Goal: Transaction & Acquisition: Purchase product/service

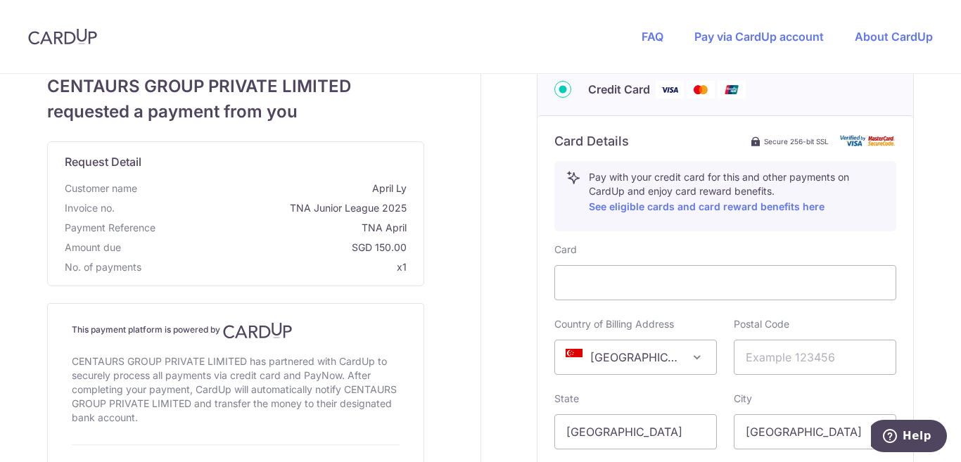
scroll to position [281, 0]
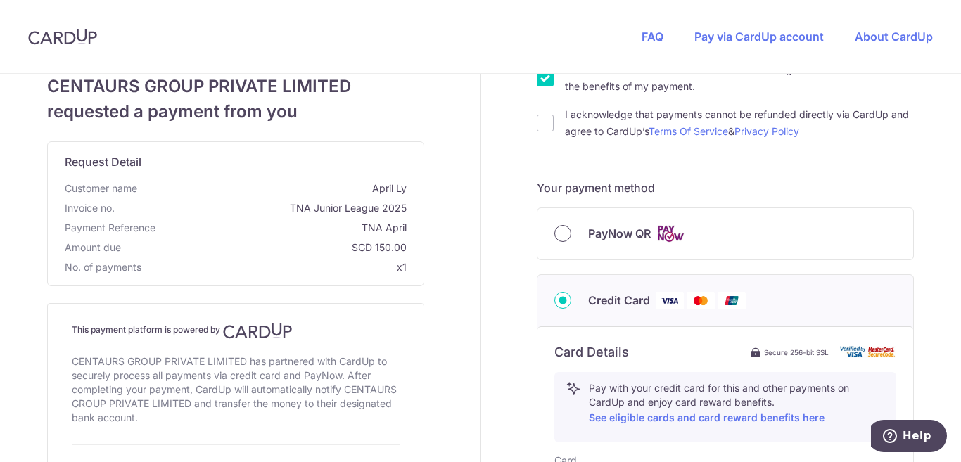
click at [564, 235] on input "PayNow QR" at bounding box center [562, 233] width 17 height 17
radio input "true"
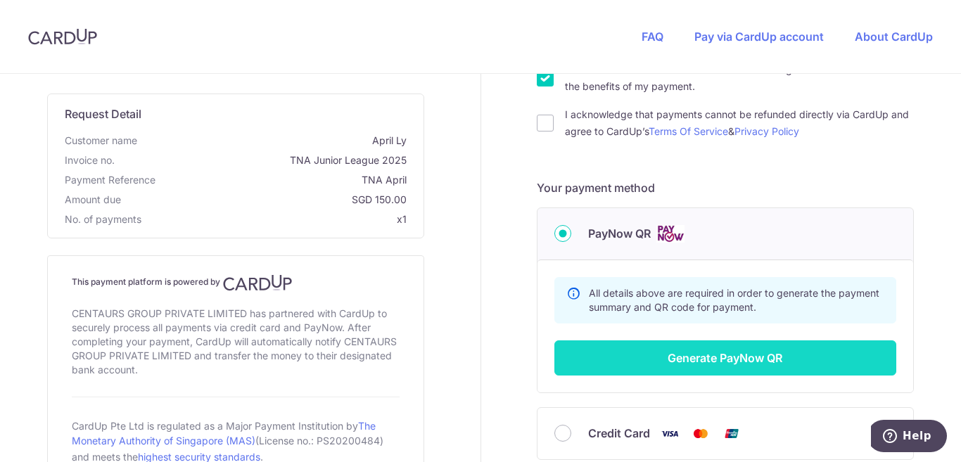
click at [752, 362] on button "Generate PayNow QR" at bounding box center [725, 358] width 342 height 35
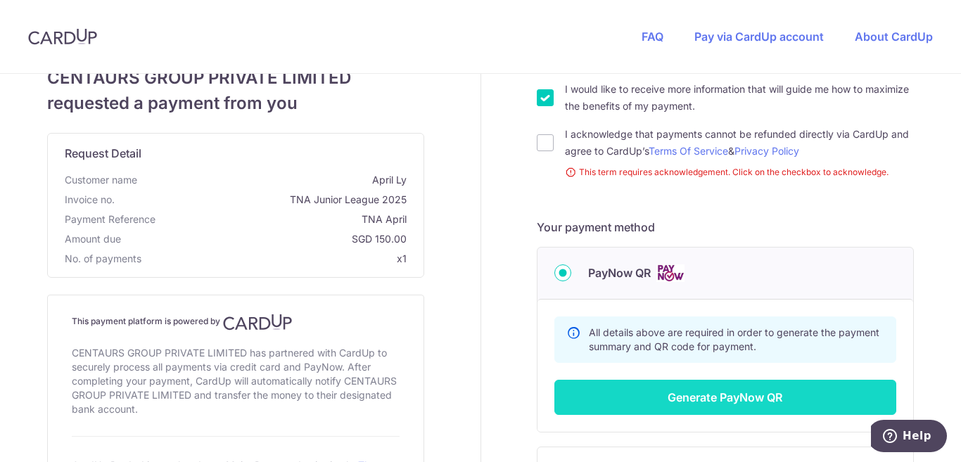
scroll to position [40, 0]
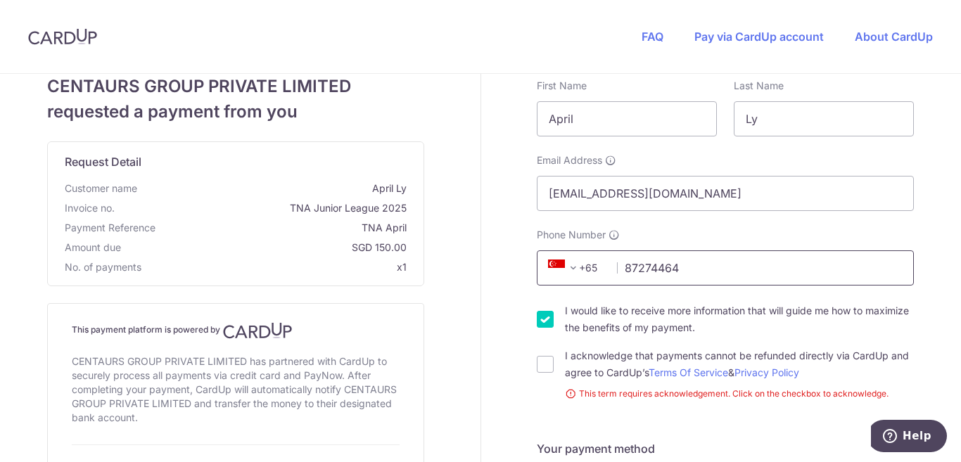
type input "87274464"
click at [490, 174] on div "Your details First Name April Last Name Ly Email Address klynthay@gmail.com Pho…" at bounding box center [725, 437] width 489 height 807
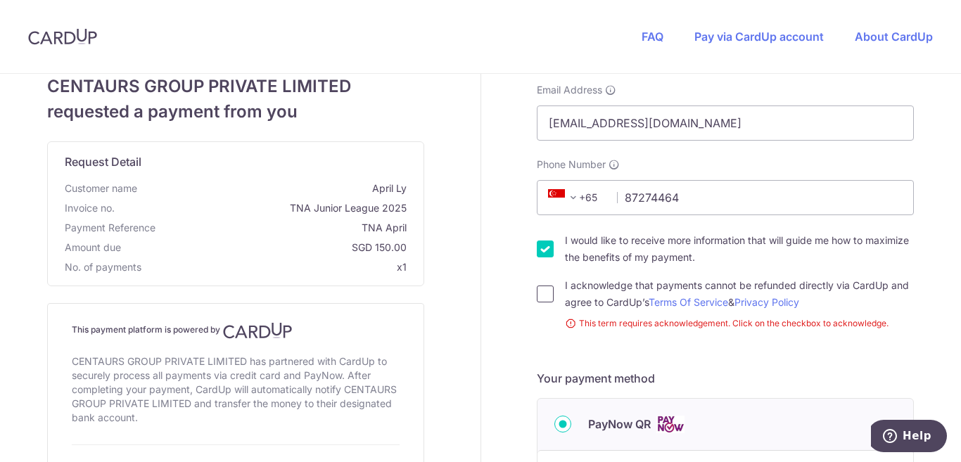
click at [549, 296] on input "I acknowledge that payments cannot be refunded directly via CardUp and agree to…" at bounding box center [545, 294] width 17 height 17
checkbox input "true"
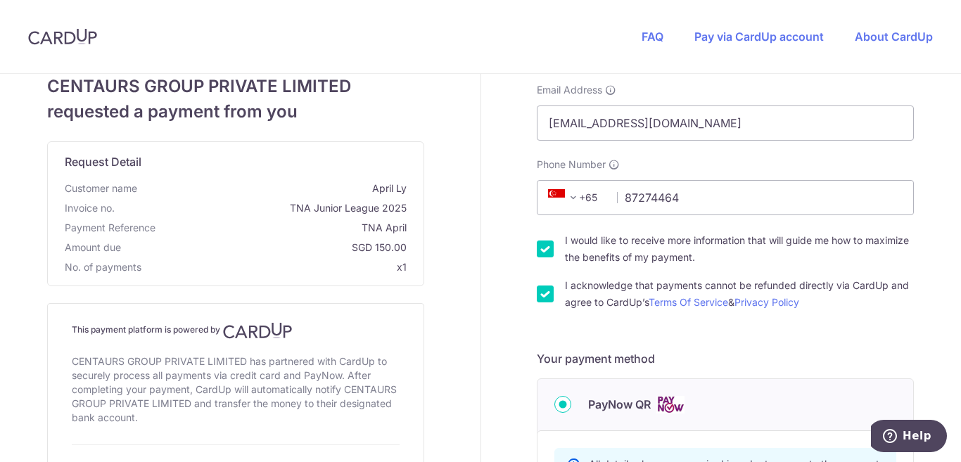
scroll to position [251, 0]
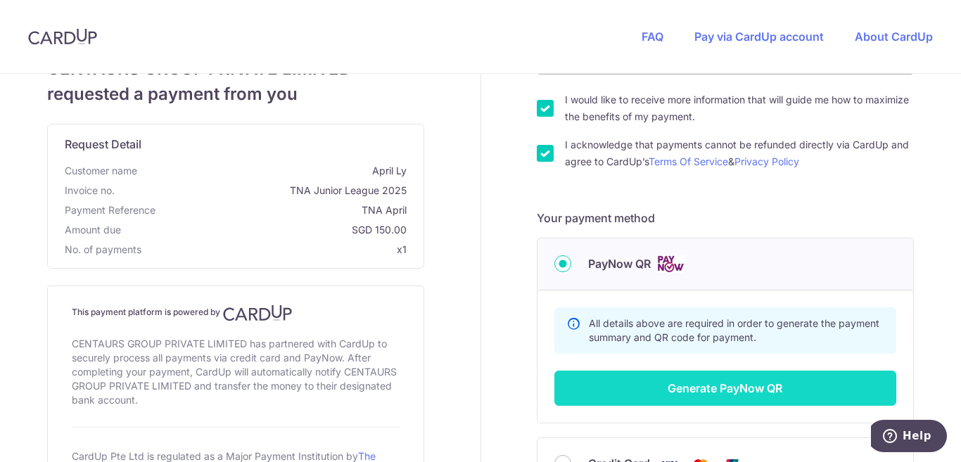
click at [819, 385] on button "Generate PayNow QR" at bounding box center [725, 388] width 342 height 35
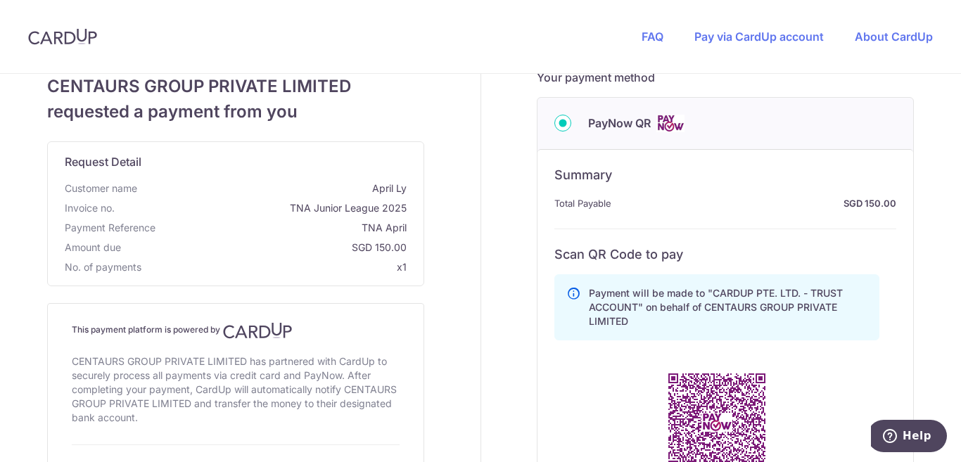
scroll to position [462, 0]
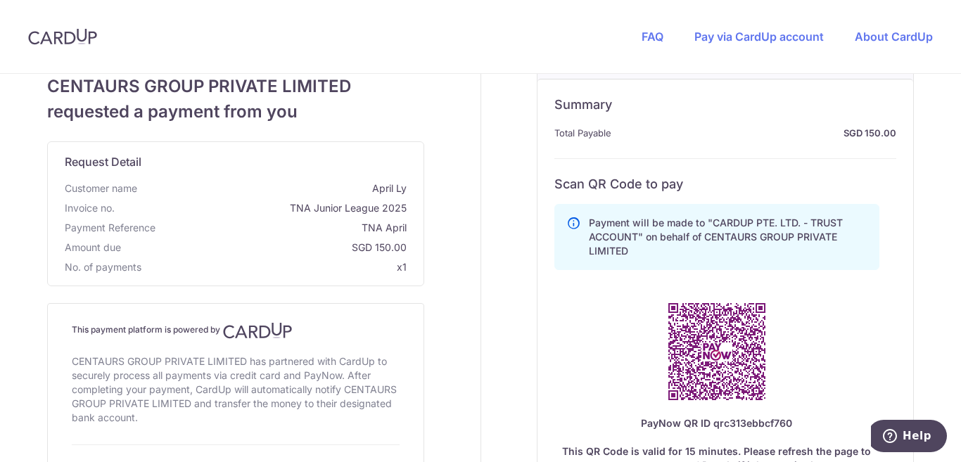
click at [811, 379] on div "Payment will be made to "CARDUP PTE. LTD. - TRUST ACCOUNT" on behalf of CENTAUR…" at bounding box center [716, 361] width 325 height 326
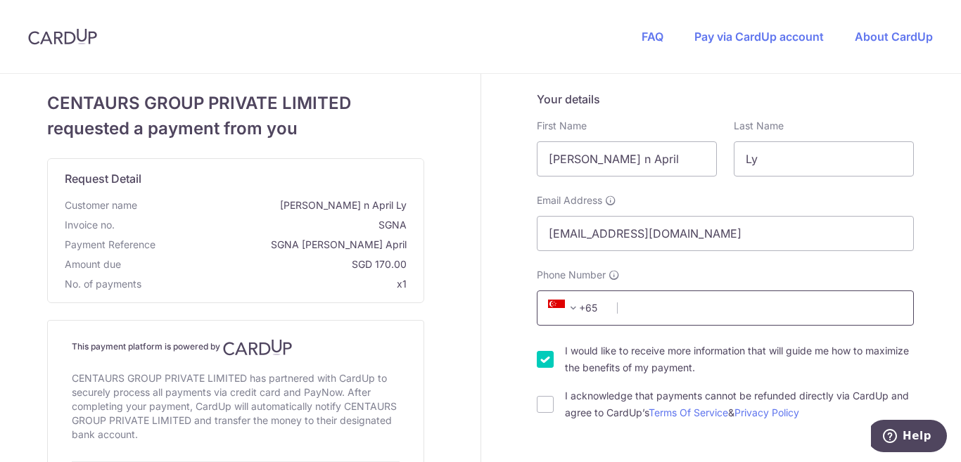
click at [656, 305] on input "Phone Number" at bounding box center [725, 308] width 377 height 35
type input "87274464"
type input "[PERSON_NAME]"
type input "Thay"
type input "239194"
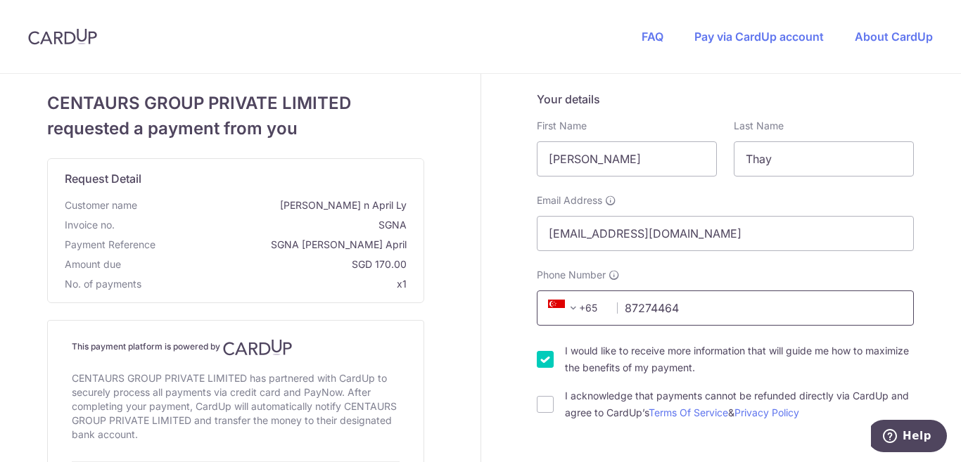
type input "[STREET_ADDRESS][PERSON_NAME]"
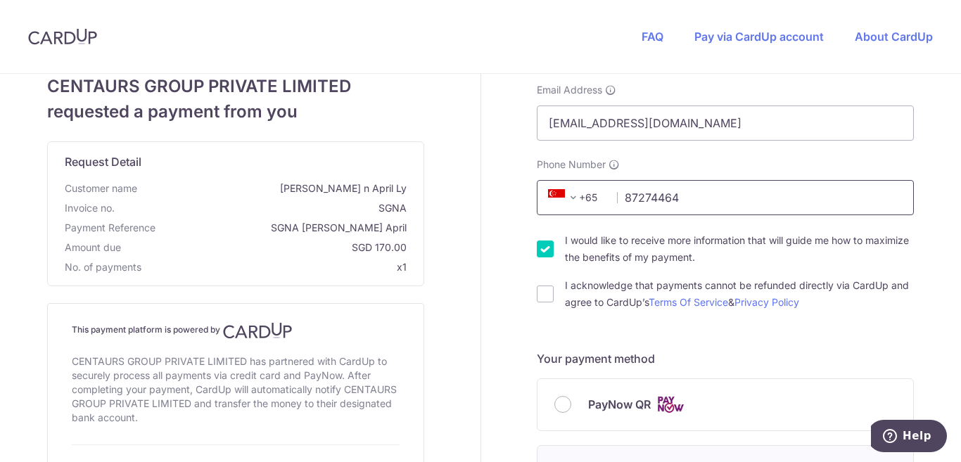
scroll to position [181, 0]
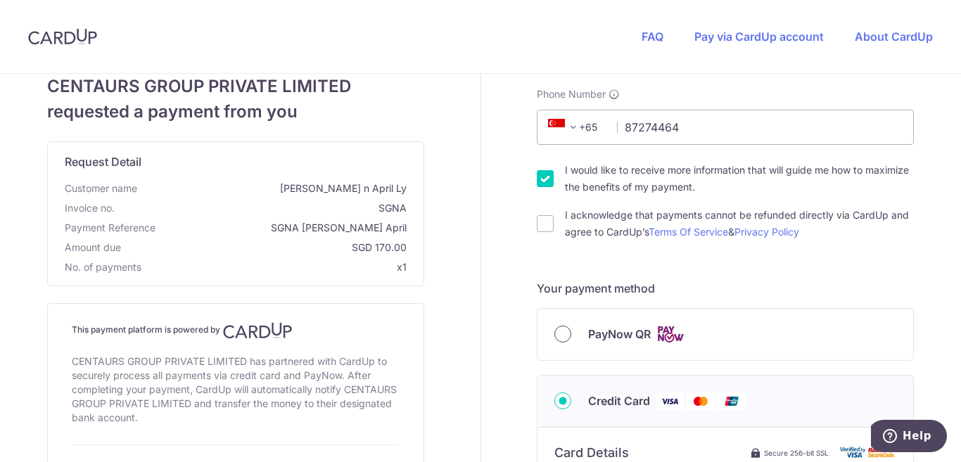
click at [560, 341] on input "PayNow QR" at bounding box center [562, 334] width 17 height 17
radio input "true"
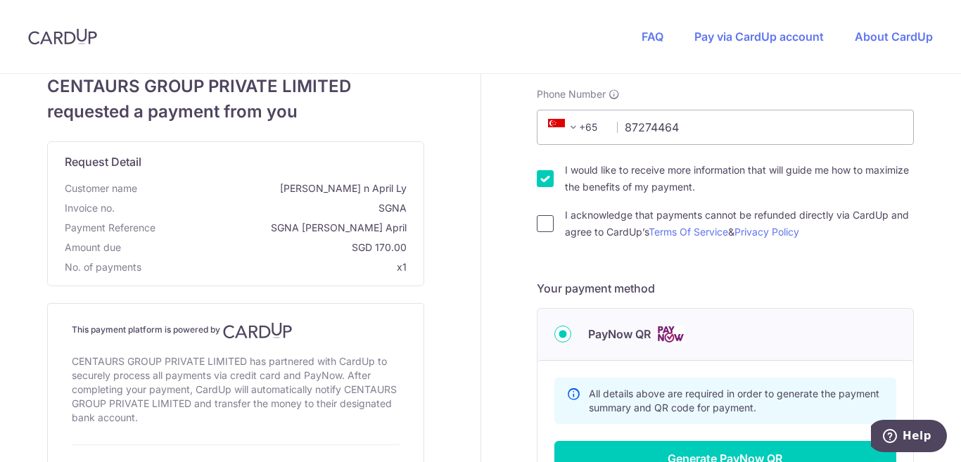
click at [549, 221] on input "I acknowledge that payments cannot be refunded directly via CardUp and agree to…" at bounding box center [545, 223] width 17 height 17
checkbox input "true"
click at [547, 170] on input "I would like to receive more information that will guide me how to maximize the…" at bounding box center [545, 178] width 17 height 17
checkbox input "false"
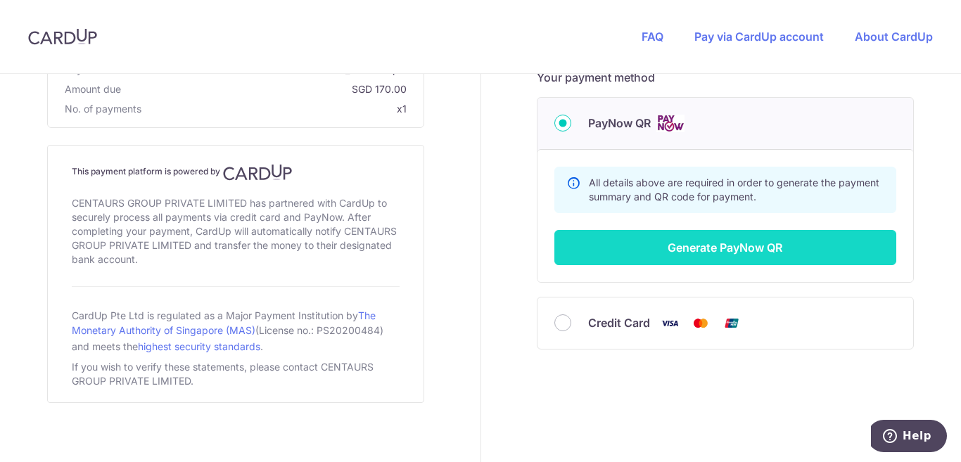
click at [728, 250] on button "Generate PayNow QR" at bounding box center [725, 247] width 342 height 35
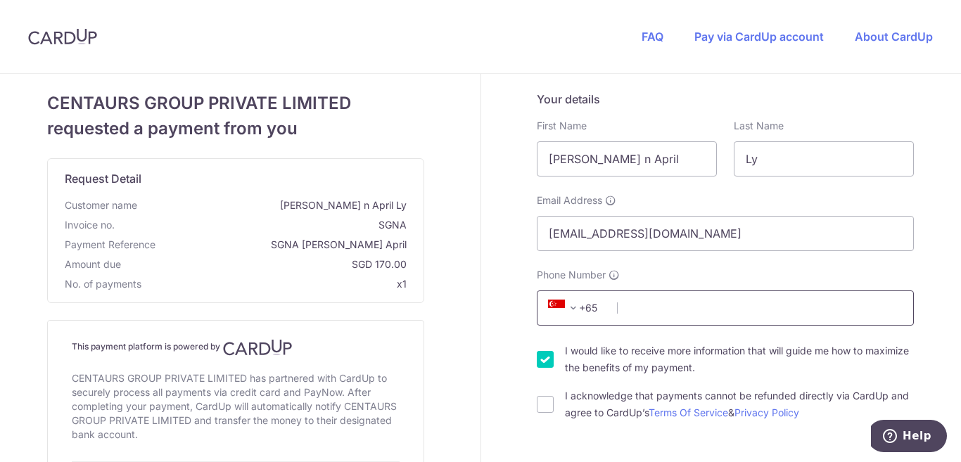
click at [637, 304] on input "Phone Number" at bounding box center [725, 308] width 377 height 35
type input "87274464"
type input "[PERSON_NAME]"
type input "Thay"
type input "239194"
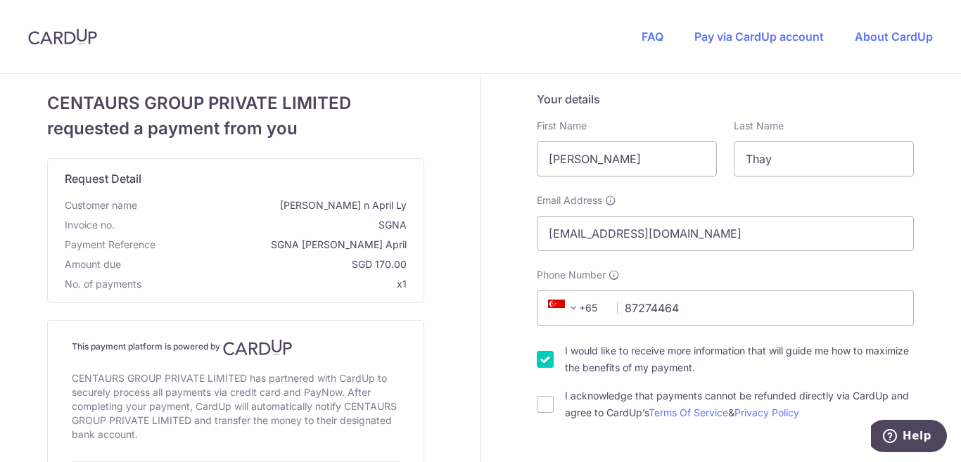
type input "[STREET_ADDRESS][PERSON_NAME]"
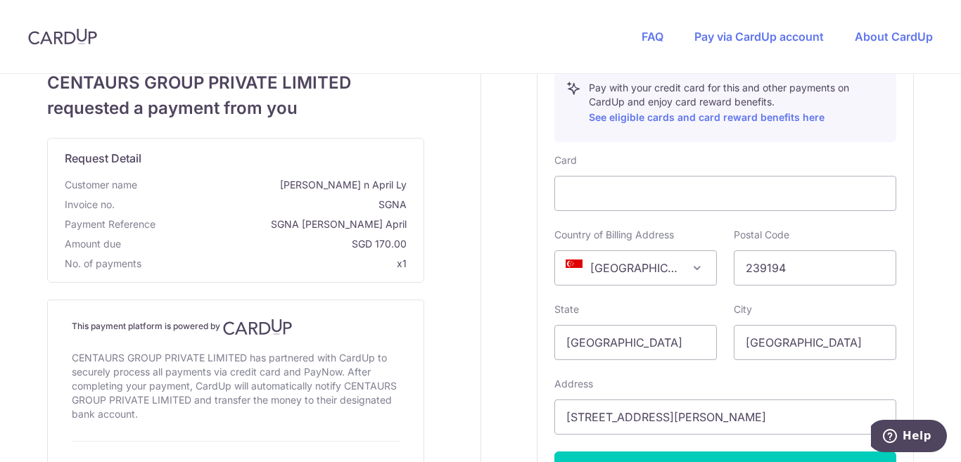
scroll to position [744, 0]
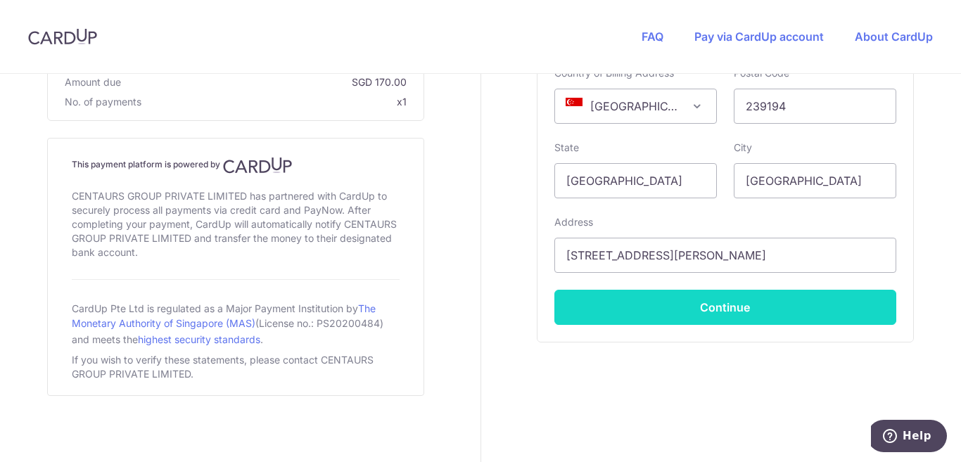
click at [785, 319] on button "Continue" at bounding box center [725, 307] width 342 height 35
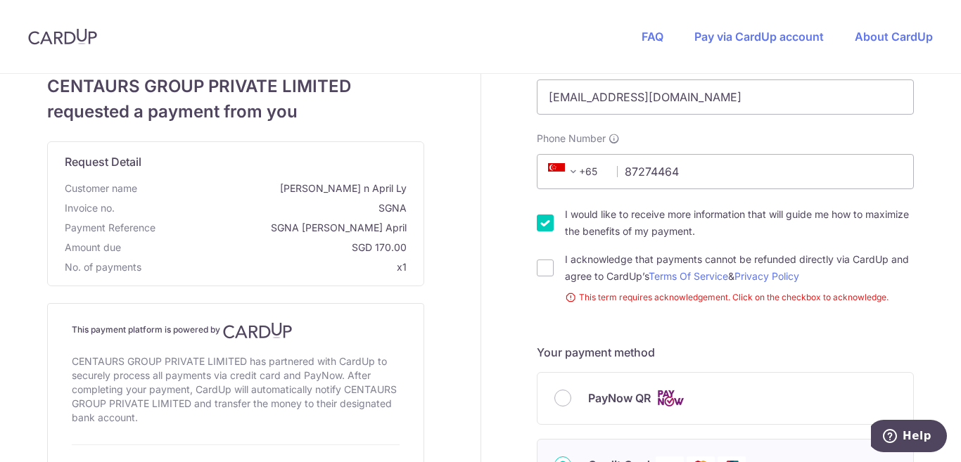
scroll to position [277, 0]
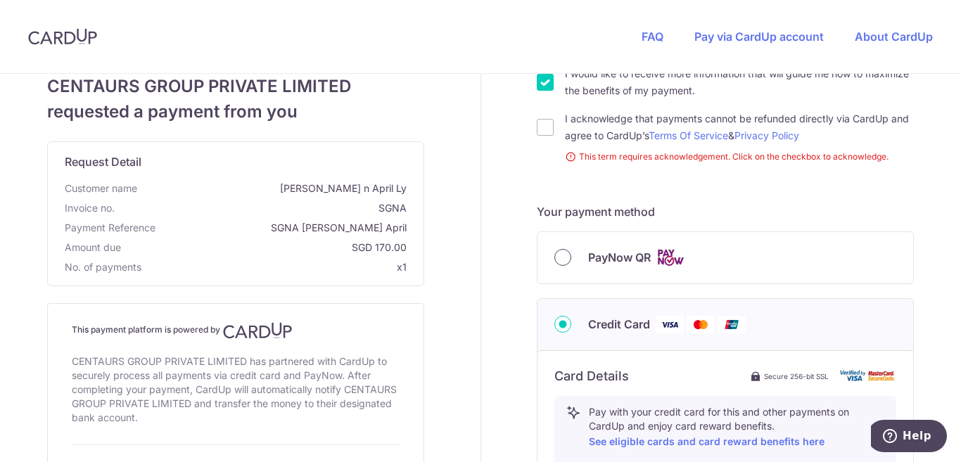
click at [562, 253] on input "PayNow QR" at bounding box center [562, 257] width 17 height 17
radio input "true"
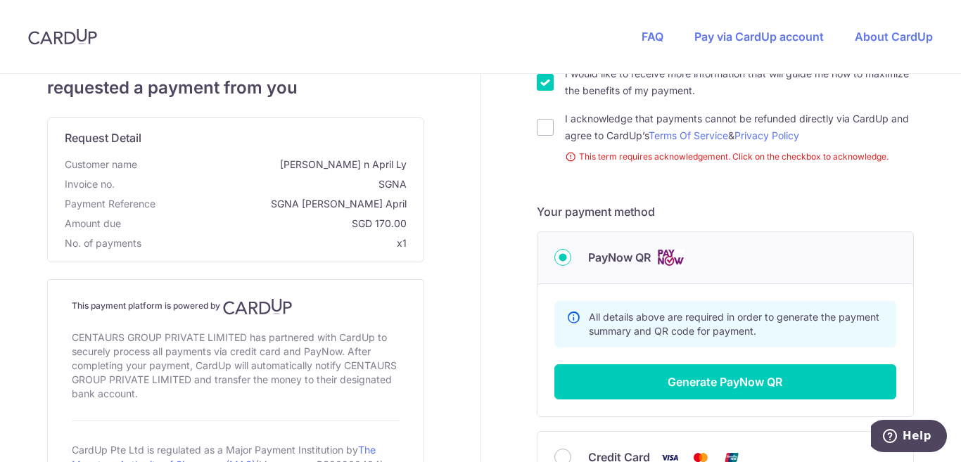
scroll to position [418, 0]
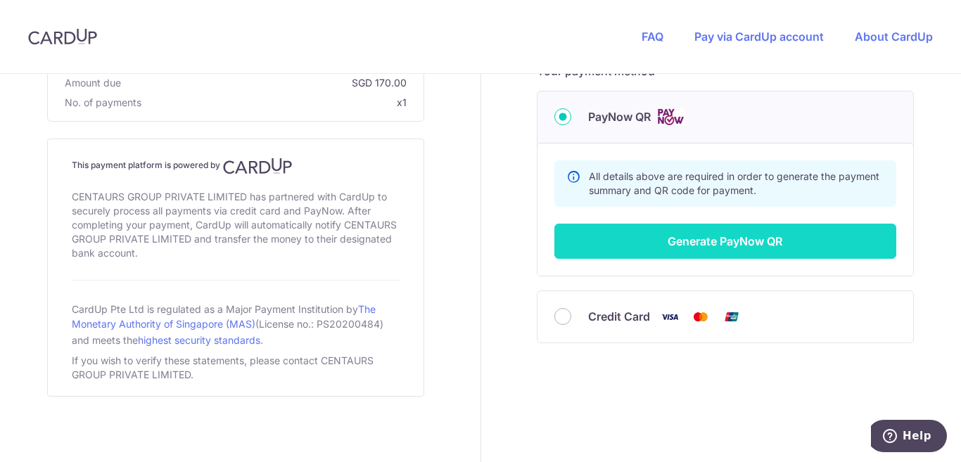
click at [808, 236] on button "Generate PayNow QR" at bounding box center [725, 241] width 342 height 35
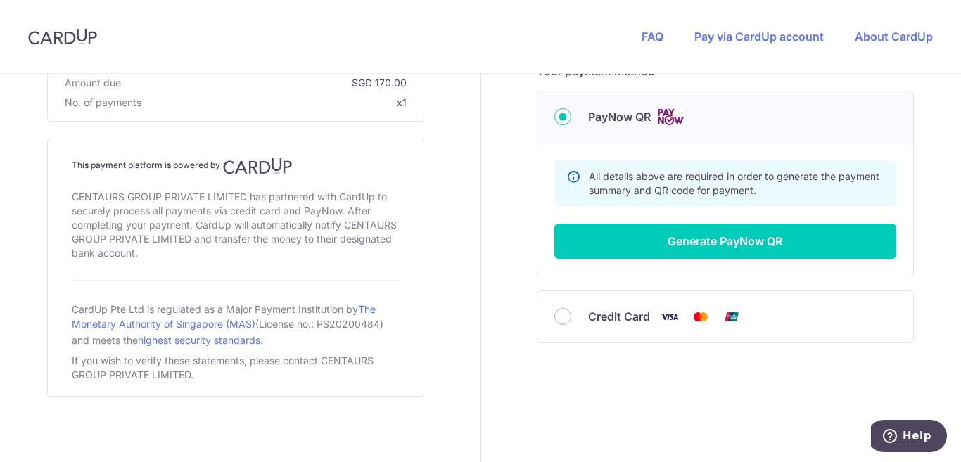
scroll to position [136, 0]
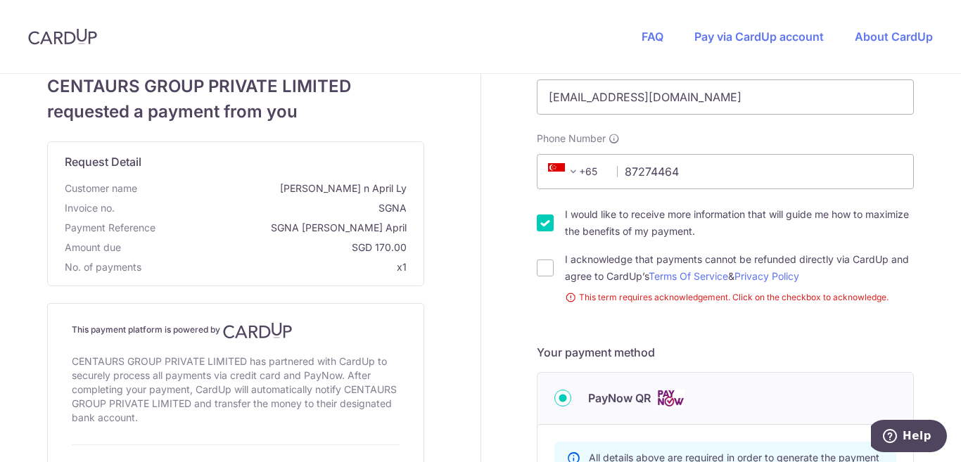
click at [543, 219] on input "I would like to receive more information that will guide me how to maximize the…" at bounding box center [545, 223] width 17 height 17
checkbox input "false"
drag, startPoint x: 535, startPoint y: 265, endPoint x: 551, endPoint y: 263, distance: 16.2
click at [540, 263] on input "I acknowledge that payments cannot be refunded directly via CardUp and agree to…" at bounding box center [545, 268] width 17 height 17
checkbox input "true"
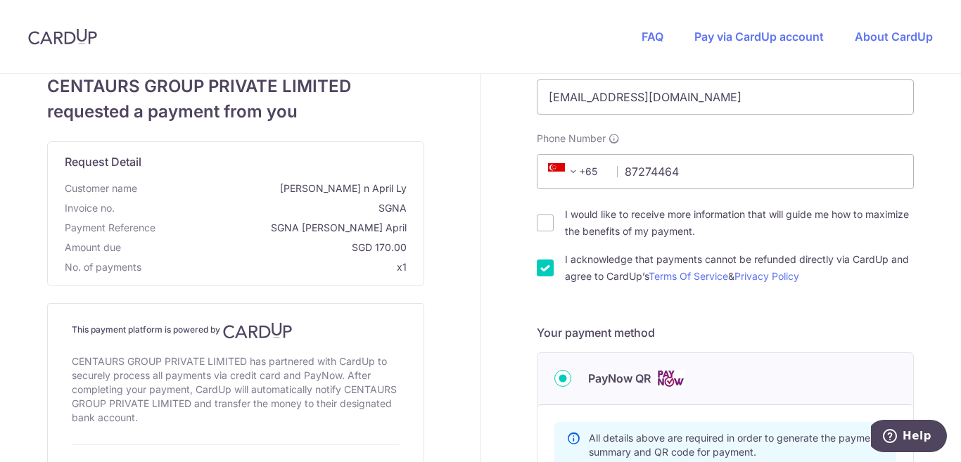
scroll to position [348, 0]
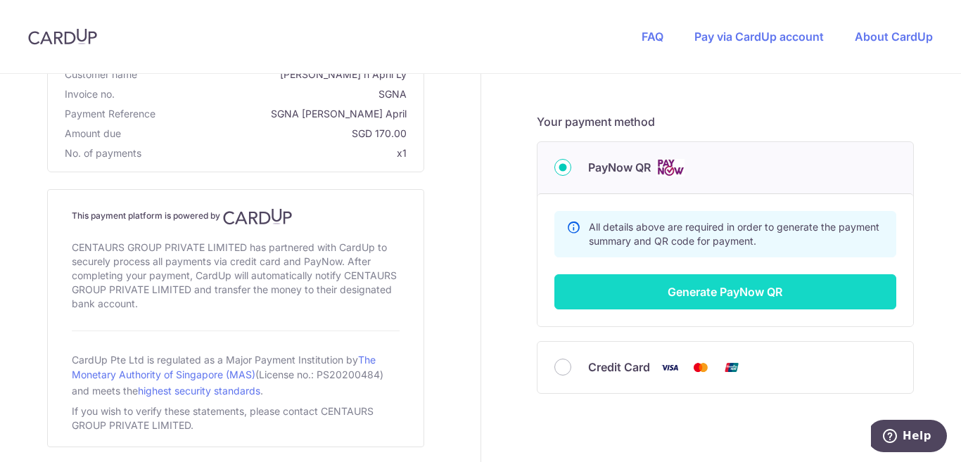
click at [787, 286] on button "Generate PayNow QR" at bounding box center [725, 291] width 342 height 35
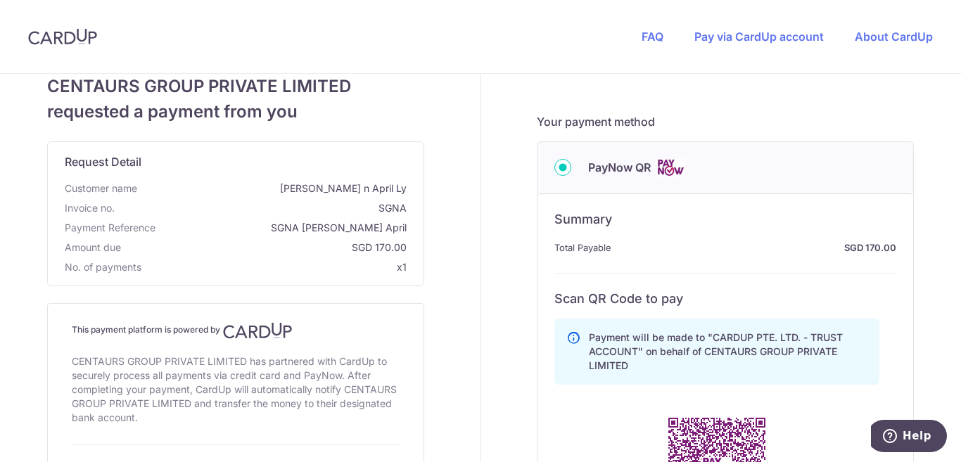
scroll to position [488, 0]
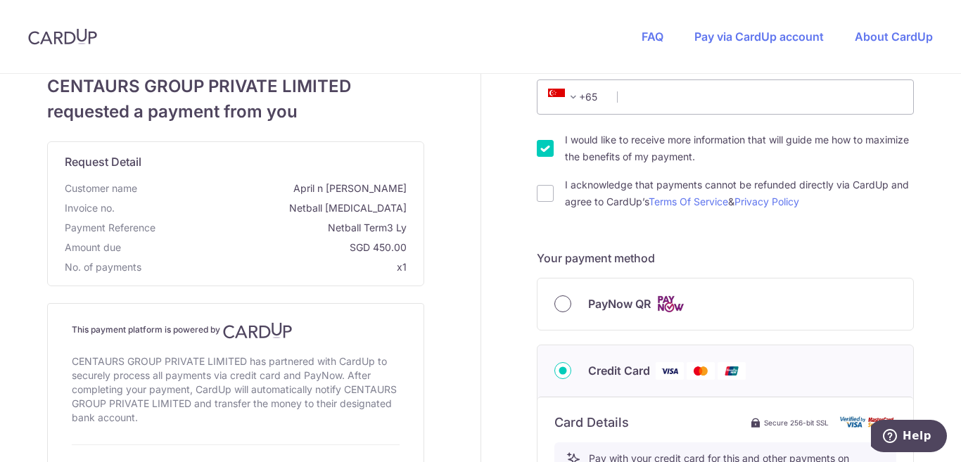
click at [559, 298] on input "PayNow QR" at bounding box center [562, 304] width 17 height 17
radio input "true"
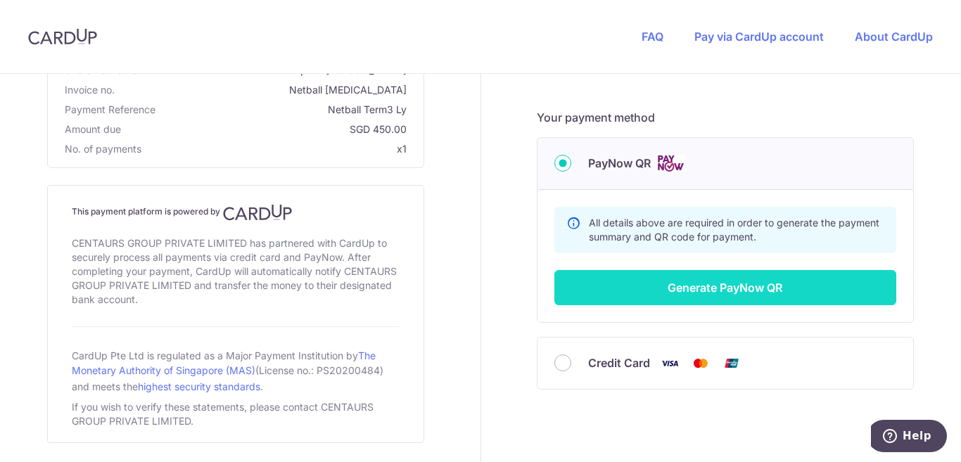
click at [699, 293] on button "Generate PayNow QR" at bounding box center [725, 287] width 342 height 35
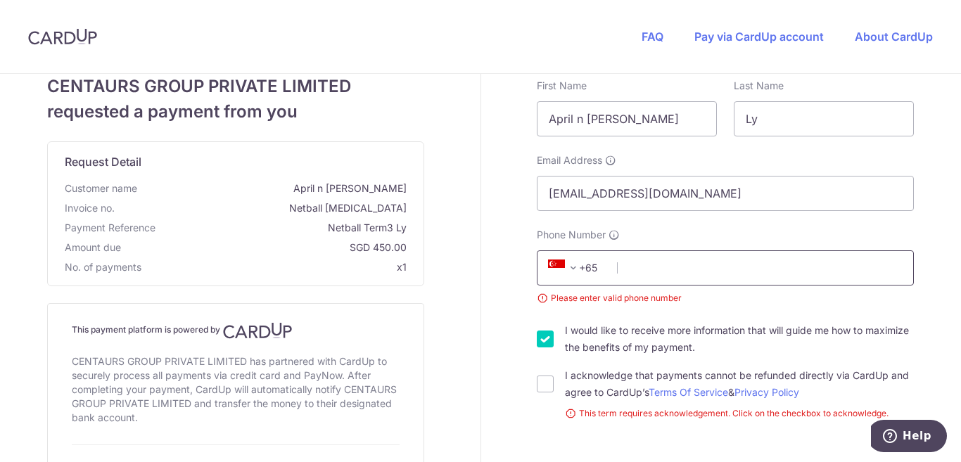
scroll to position [110, 0]
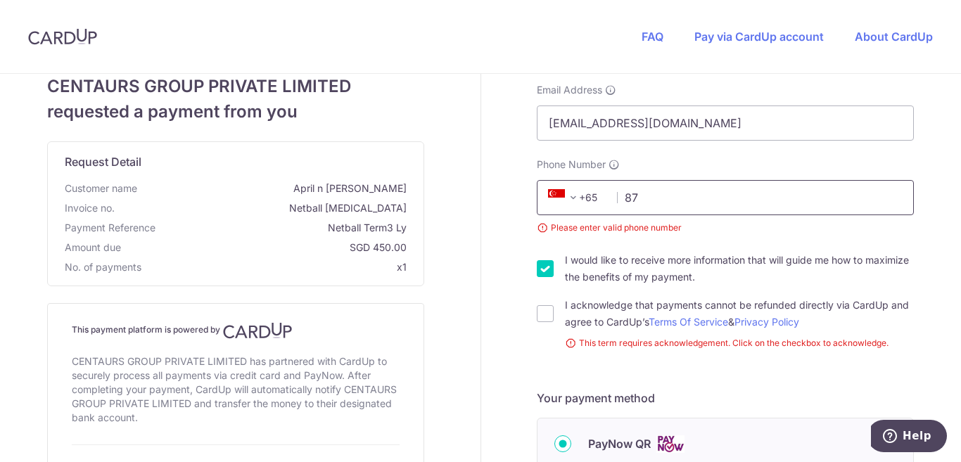
type input "87274464"
type input "[PERSON_NAME]"
type input "Thay"
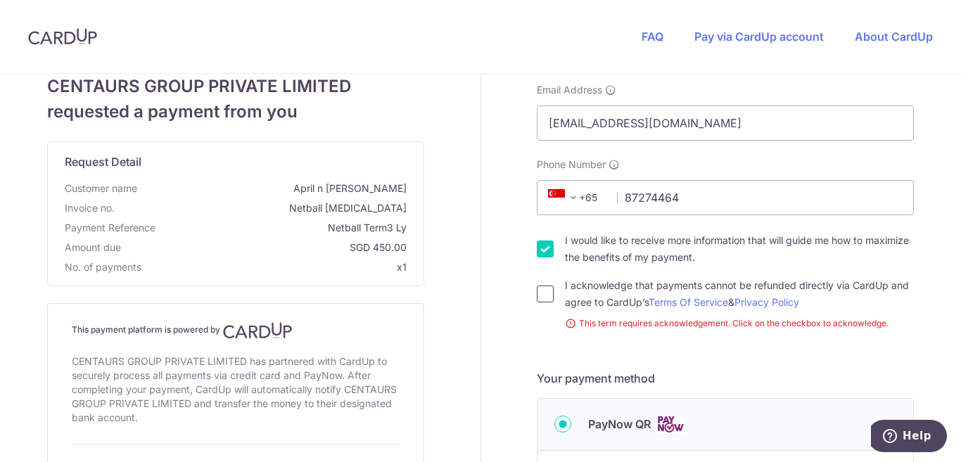
click at [547, 291] on input "I acknowledge that payments cannot be refunded directly via CardUp and agree to…" at bounding box center [545, 294] width 17 height 17
checkbox input "true"
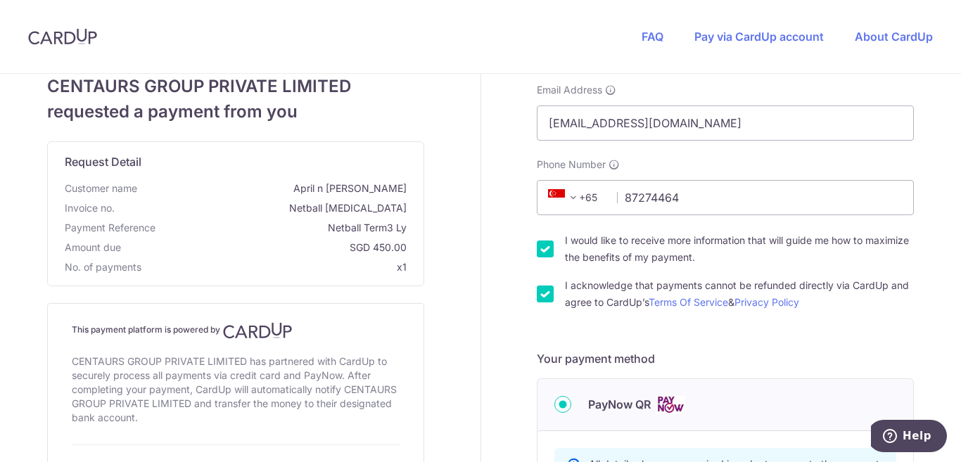
scroll to position [322, 0]
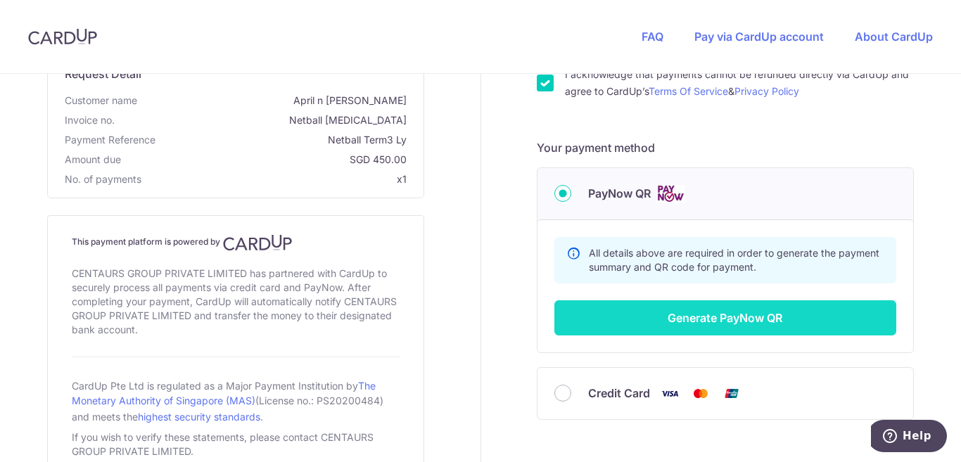
click at [788, 318] on button "Generate PayNow QR" at bounding box center [725, 317] width 342 height 35
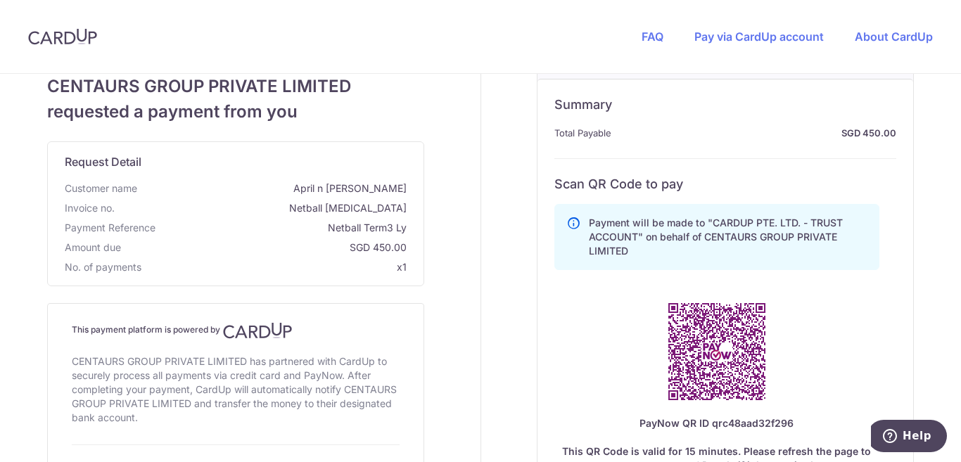
scroll to position [533, 0]
